Goal: Complete application form

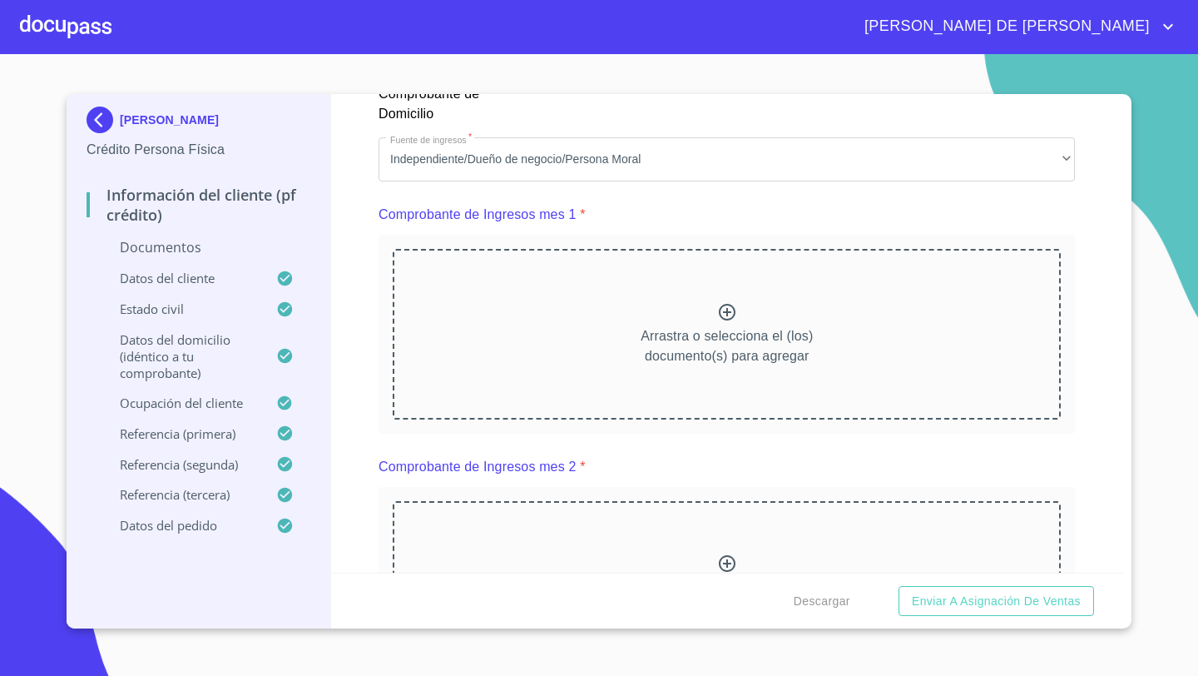
scroll to position [1681, 0]
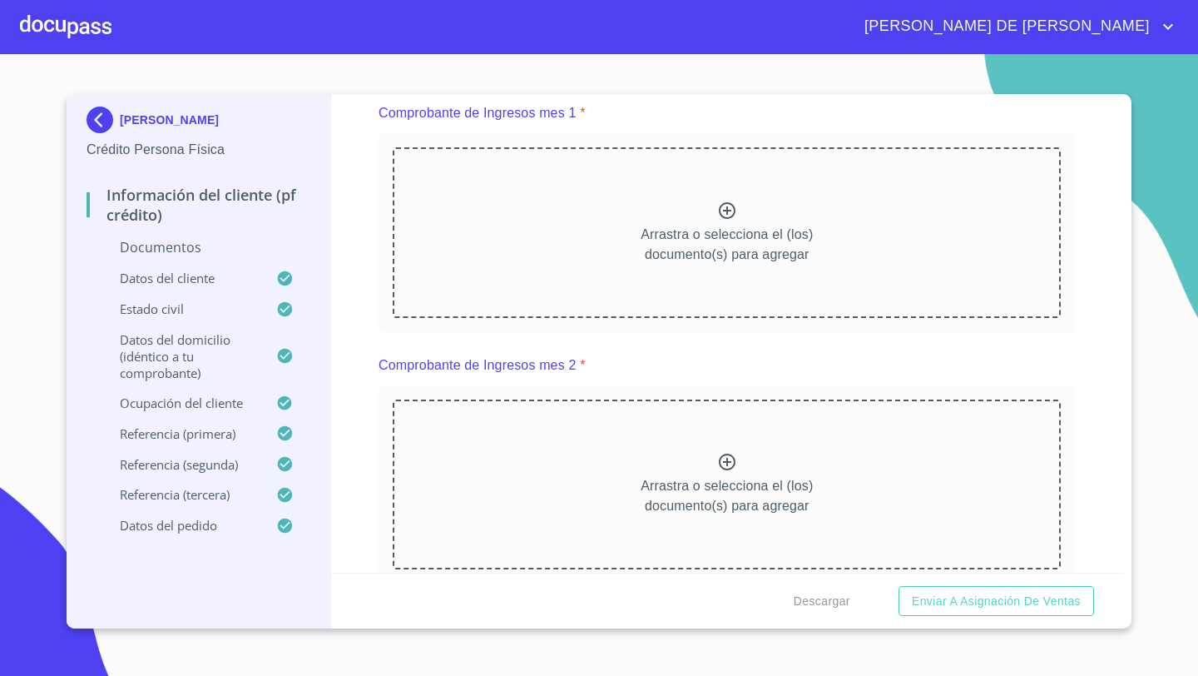
click at [691, 211] on div "Arrastra o selecciona el (los) documento(s) para agregar" at bounding box center [727, 232] width 668 height 170
click at [706, 181] on div "Arrastra o selecciona el (los) documento(s) para agregar" at bounding box center [727, 232] width 668 height 170
click at [716, 221] on div "Arrastra o selecciona el (los) documento(s) para agregar" at bounding box center [727, 232] width 668 height 170
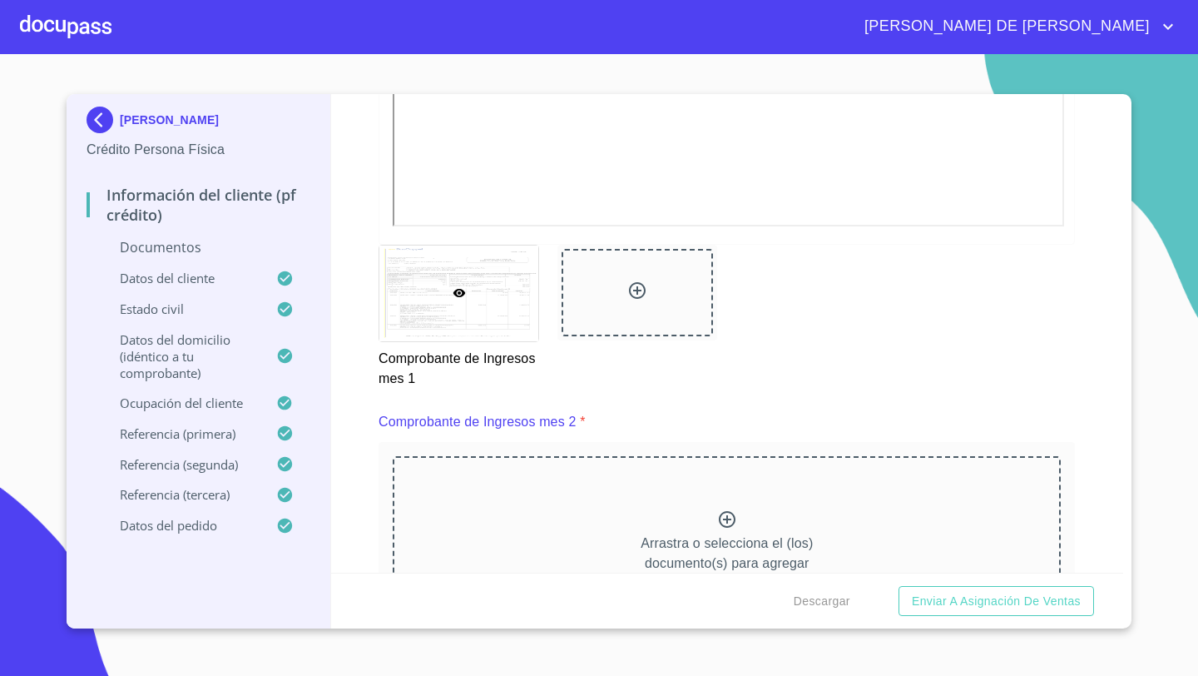
scroll to position [2131, 0]
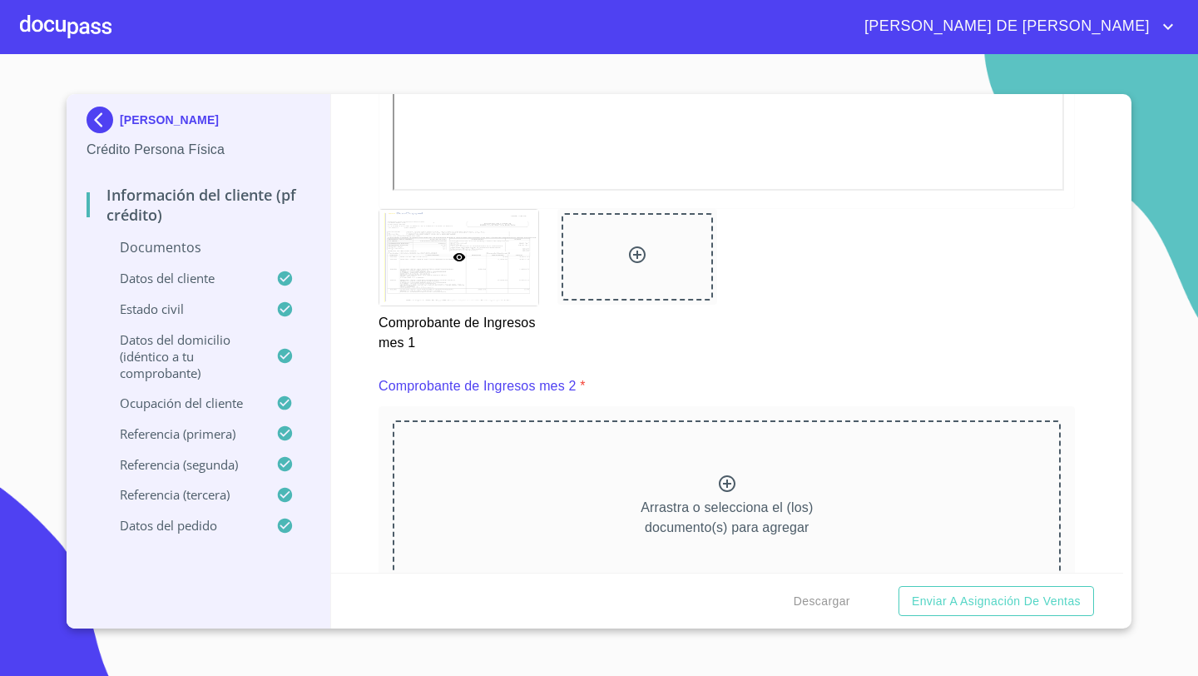
click at [722, 464] on div "Arrastra o selecciona el (los) documento(s) para agregar" at bounding box center [727, 505] width 668 height 170
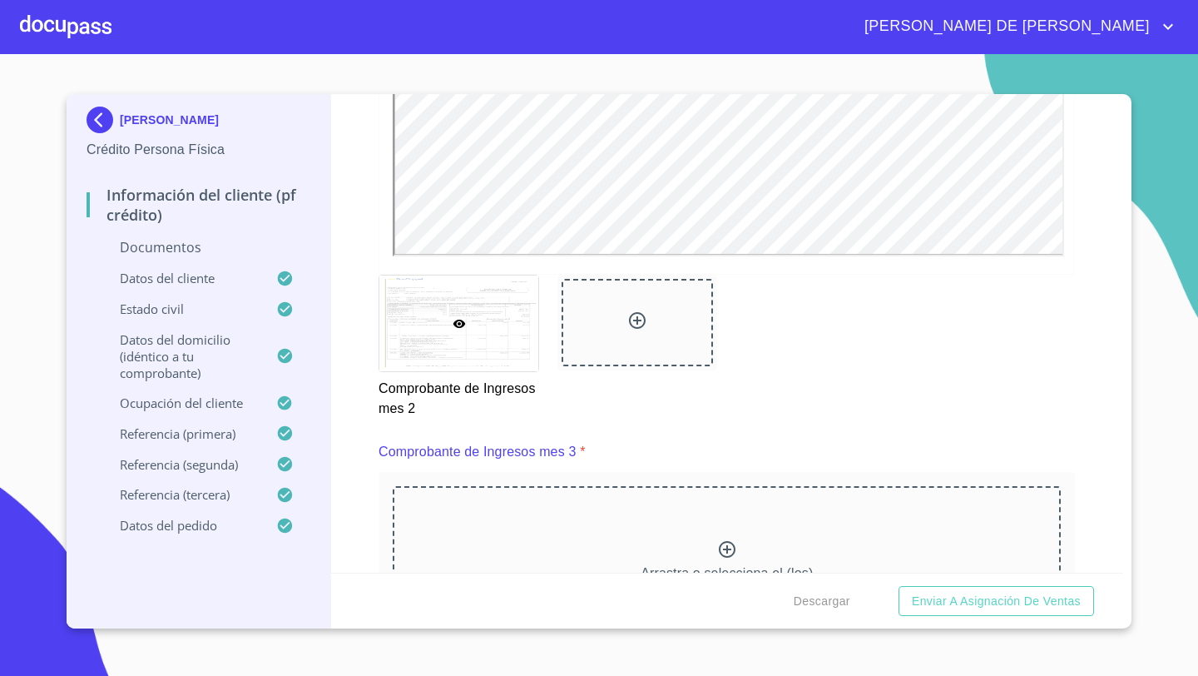
scroll to position [2908, 0]
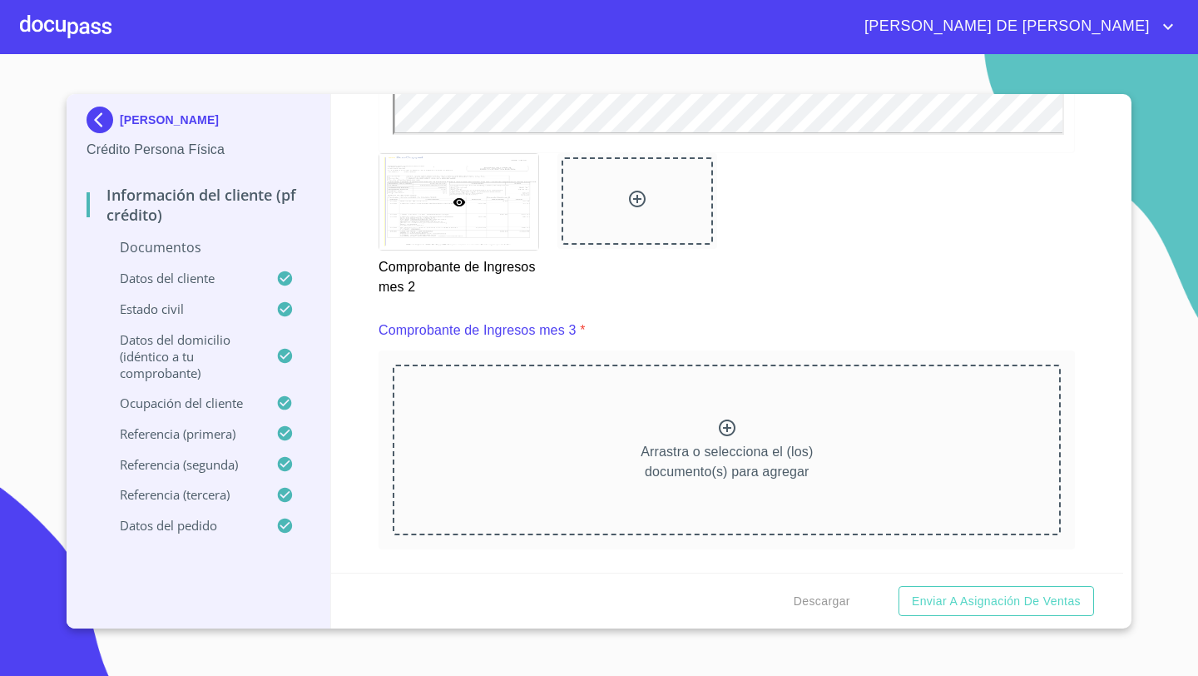
click at [672, 406] on div "Arrastra o selecciona el (los) documento(s) para agregar" at bounding box center [727, 450] width 668 height 170
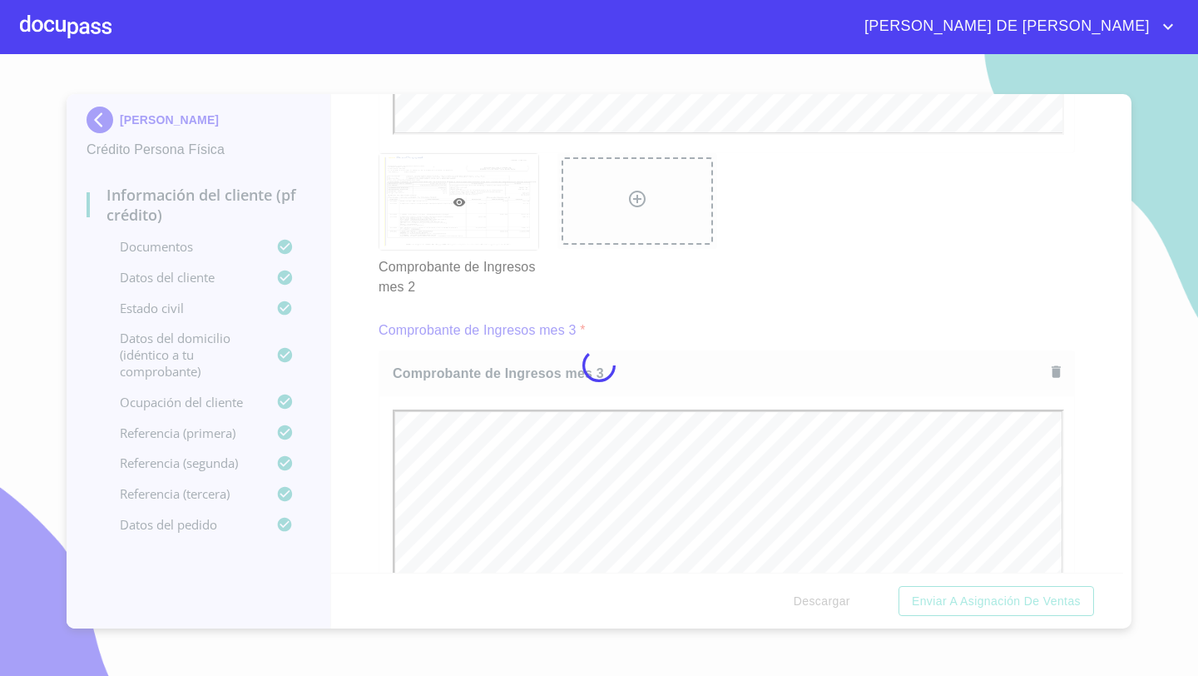
scroll to position [0, 0]
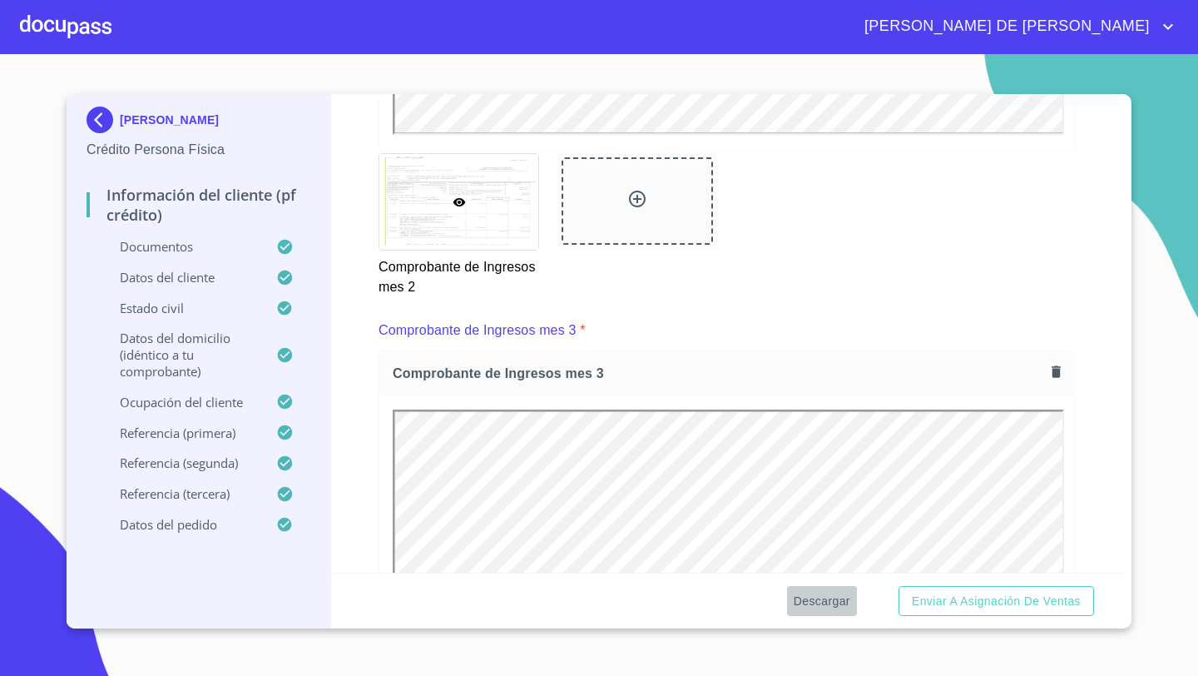
click at [816, 603] on span "Descargar" at bounding box center [822, 601] width 57 height 21
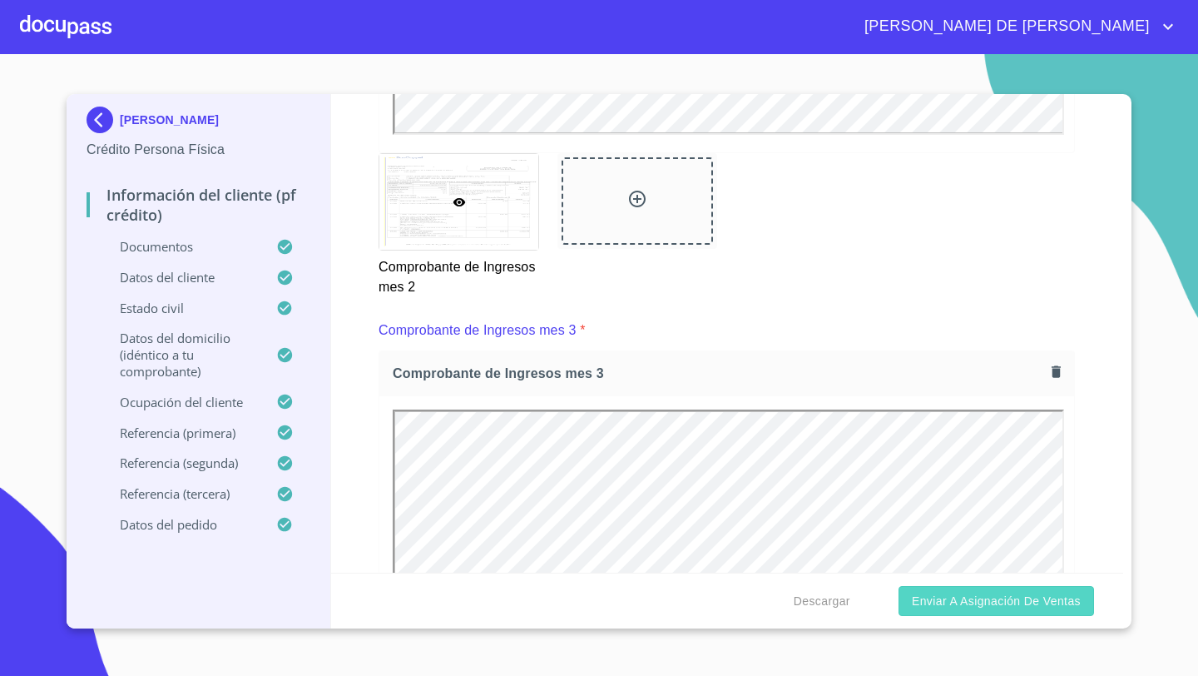
click at [991, 598] on span "Enviar a Asignación de Ventas" at bounding box center [996, 601] width 169 height 21
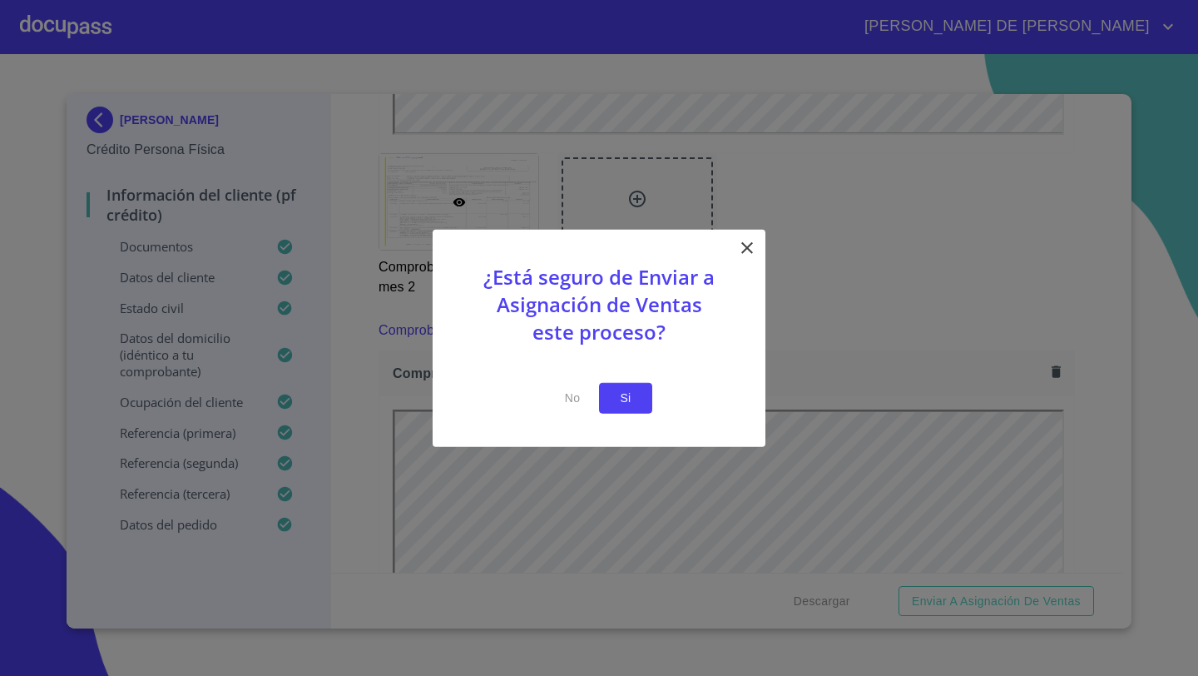
click at [613, 384] on button "Si" at bounding box center [625, 398] width 53 height 31
